Goal: Use online tool/utility: Utilize a website feature to perform a specific function

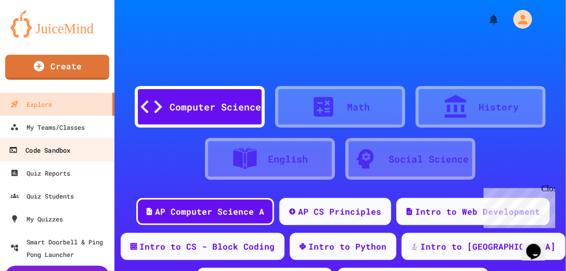
click at [70, 146] on div "Code Sandbox" at bounding box center [39, 150] width 61 height 13
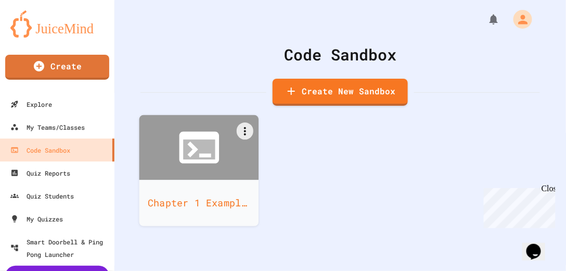
click at [182, 140] on icon at bounding box center [199, 148] width 40 height 32
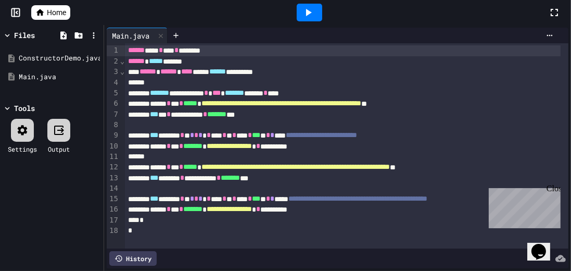
drag, startPoint x: 556, startPoint y: 189, endPoint x: 864, endPoint y: 329, distance: 338.1
click at [556, 189] on div "Close" at bounding box center [552, 189] width 13 height 13
